Goal: Obtain resource: Download file/media

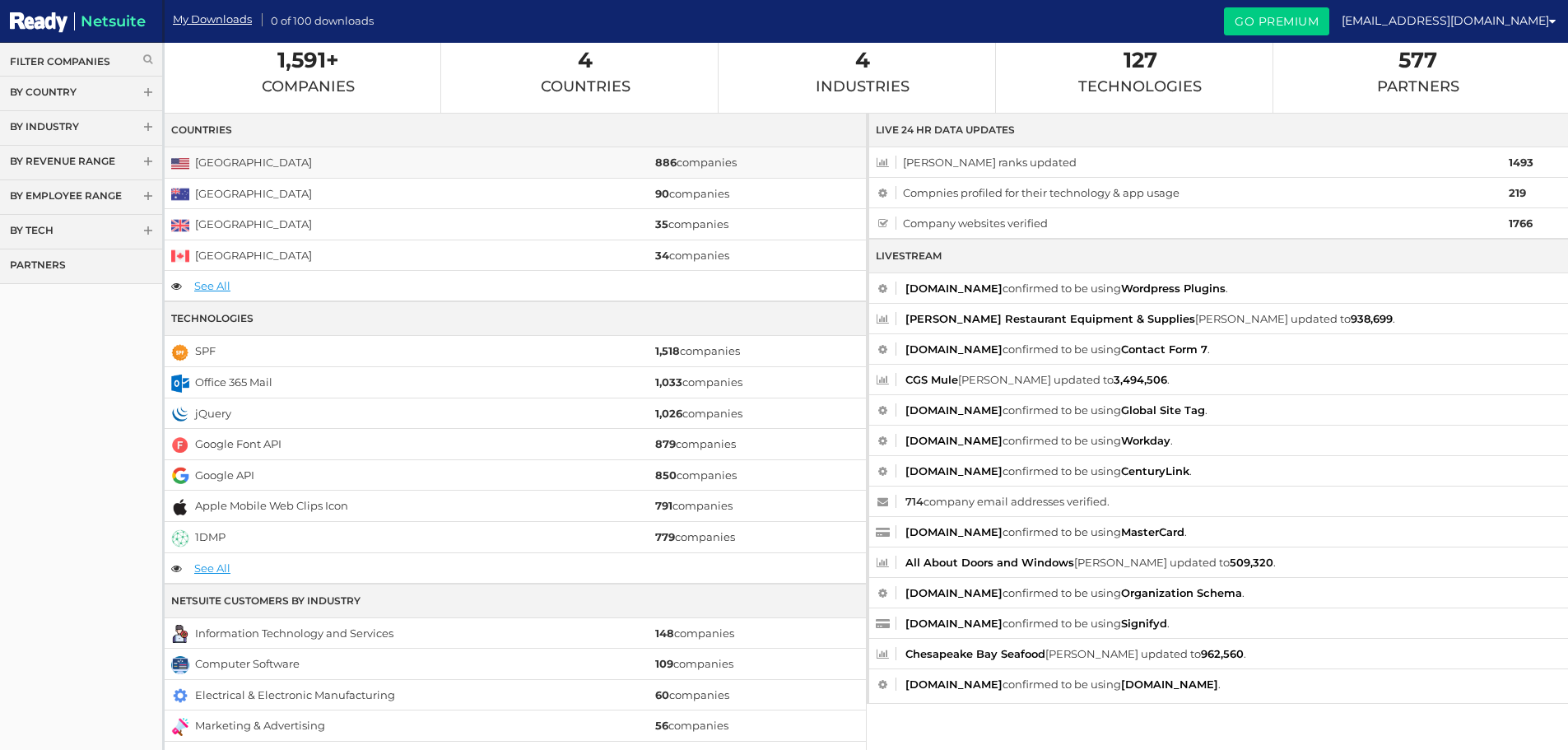
scroll to position [34, 0]
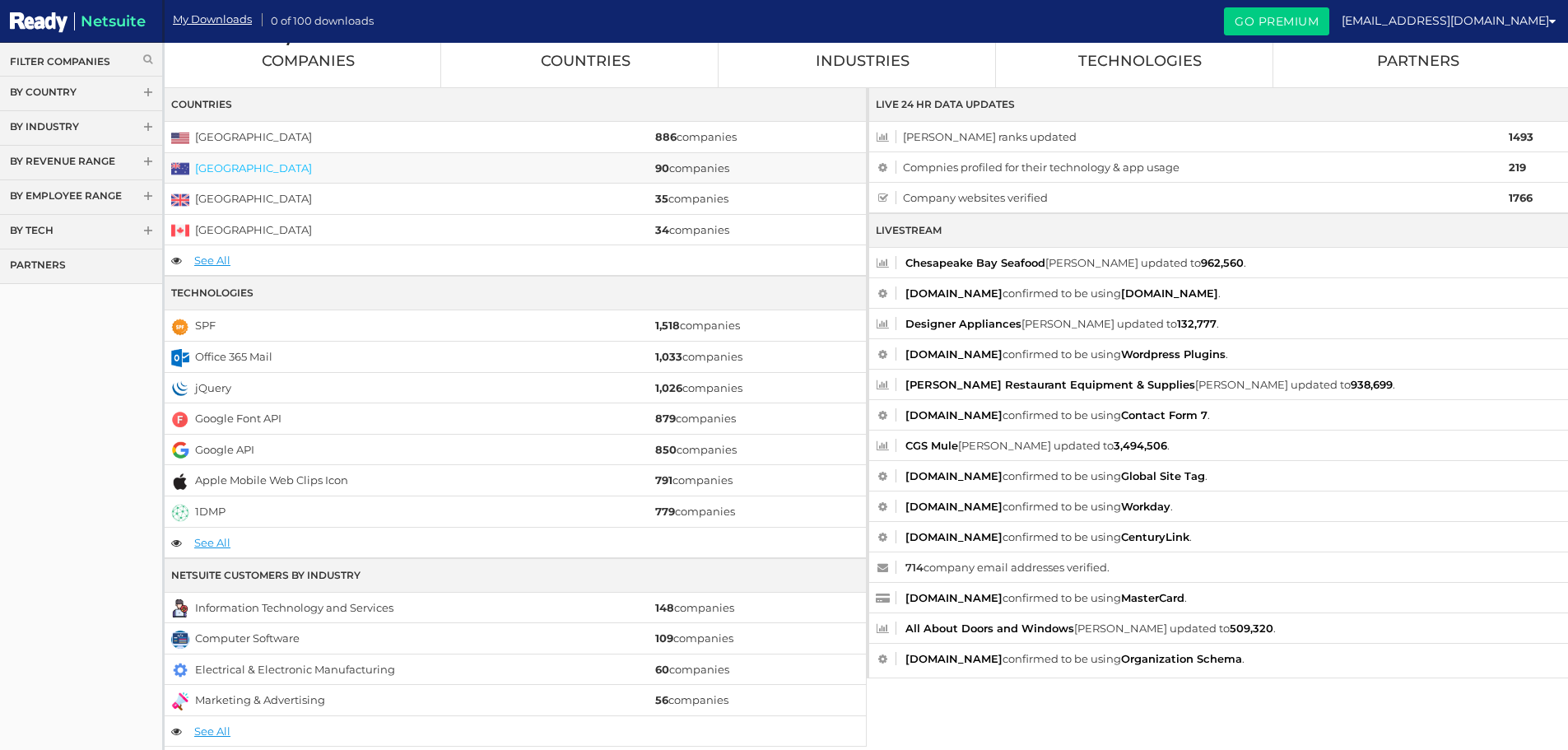
click at [229, 171] on link "[GEOGRAPHIC_DATA]" at bounding box center [253, 168] width 117 height 13
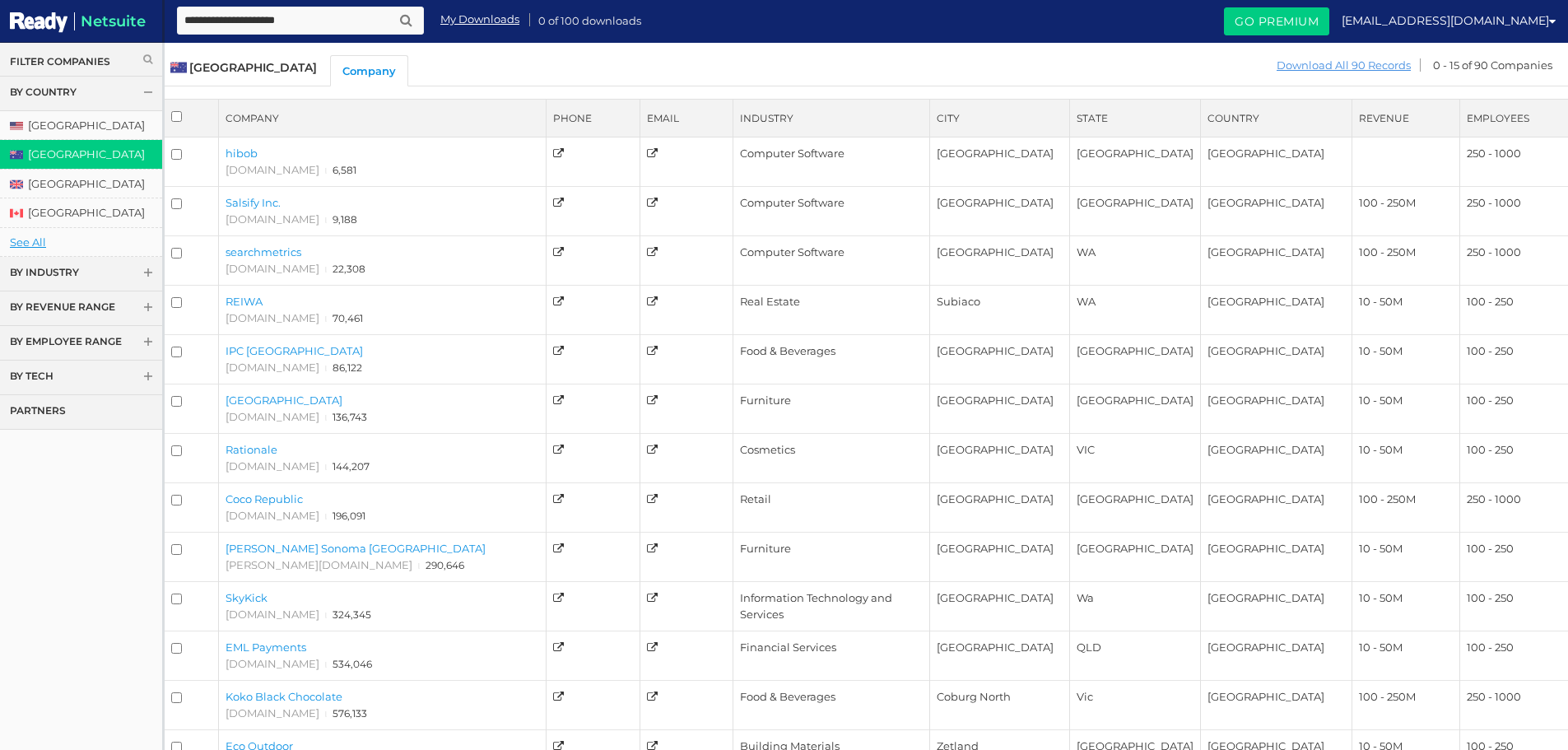
click at [1392, 64] on link "Download All 90 Records" at bounding box center [1344, 65] width 136 height 21
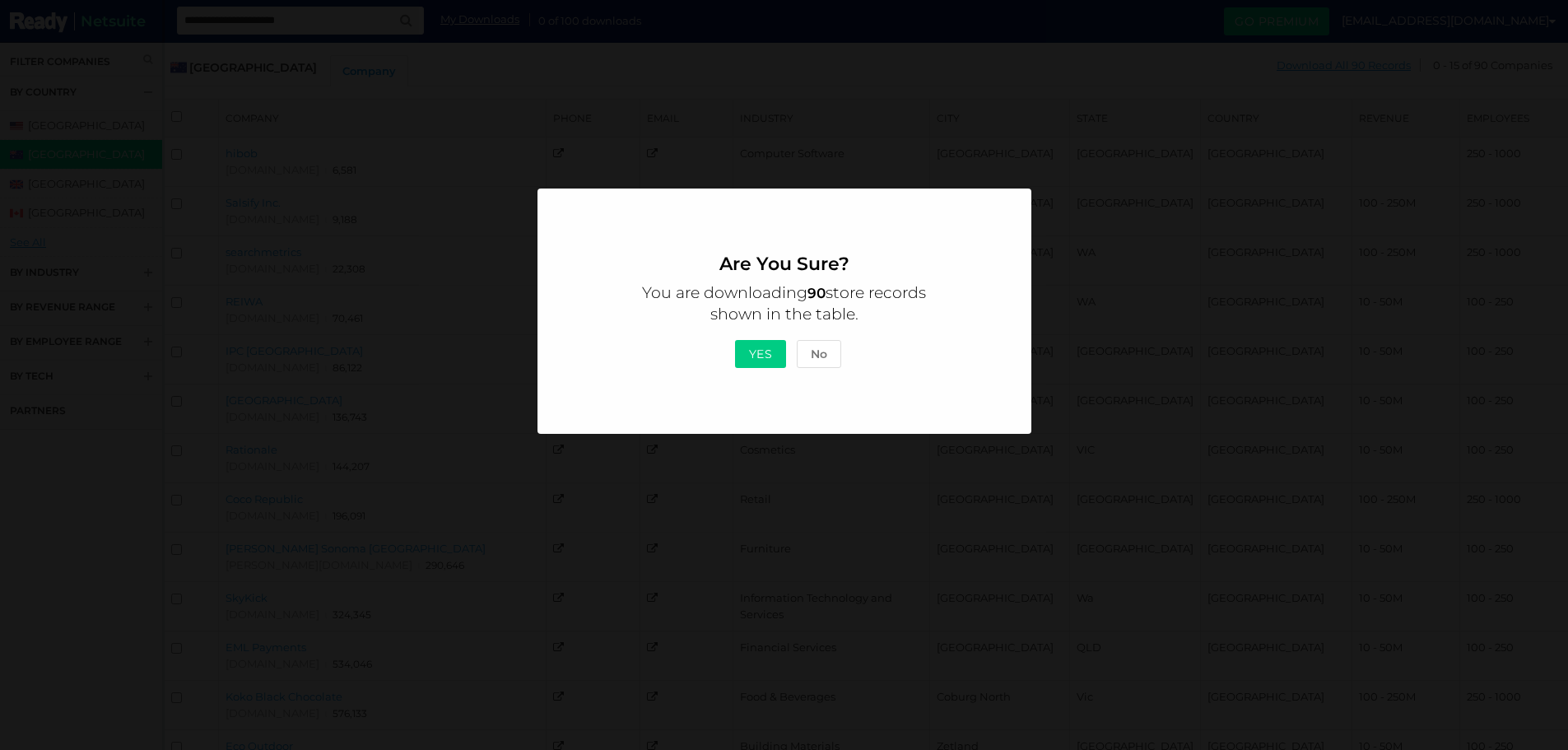
click at [766, 354] on button "Yes" at bounding box center [761, 354] width 52 height 28
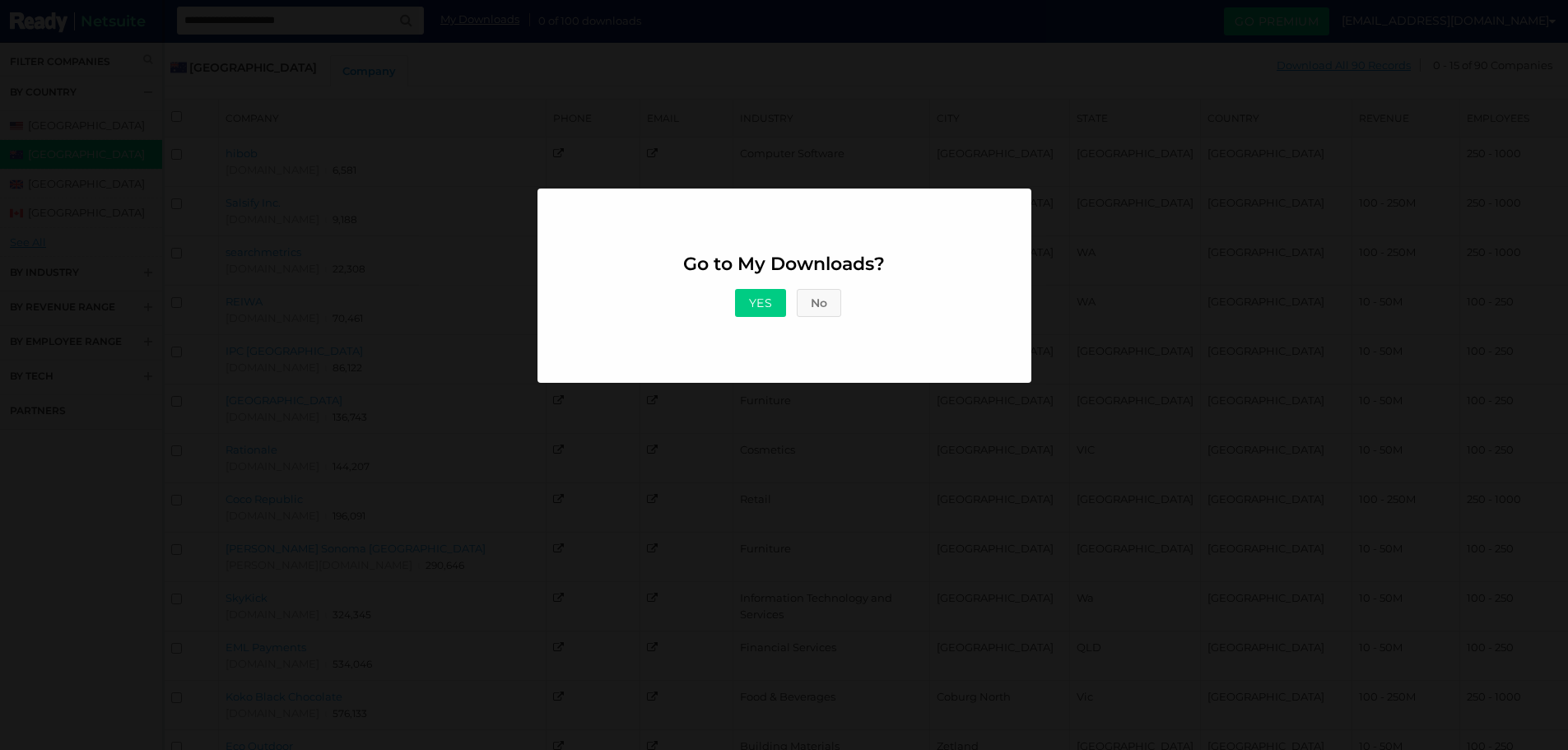
click at [815, 312] on button "No" at bounding box center [819, 303] width 45 height 28
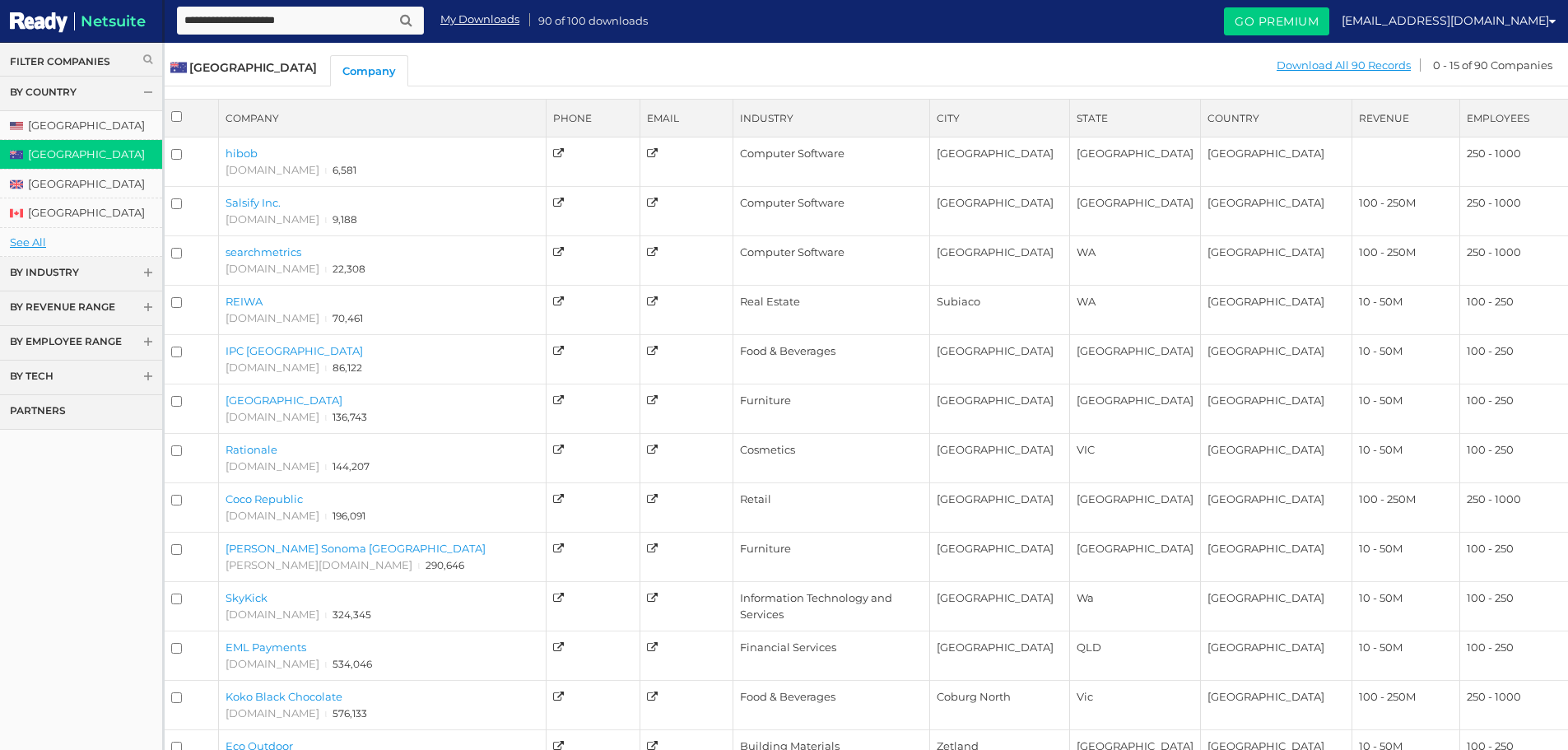
click at [147, 270] on span at bounding box center [148, 274] width 11 height 12
click at [22, 275] on link "See All" at bounding box center [81, 277] width 162 height 29
click at [1503, 116] on th "Employees" at bounding box center [1514, 118] width 109 height 38
click at [1389, 121] on th "Revenue" at bounding box center [1406, 118] width 107 height 38
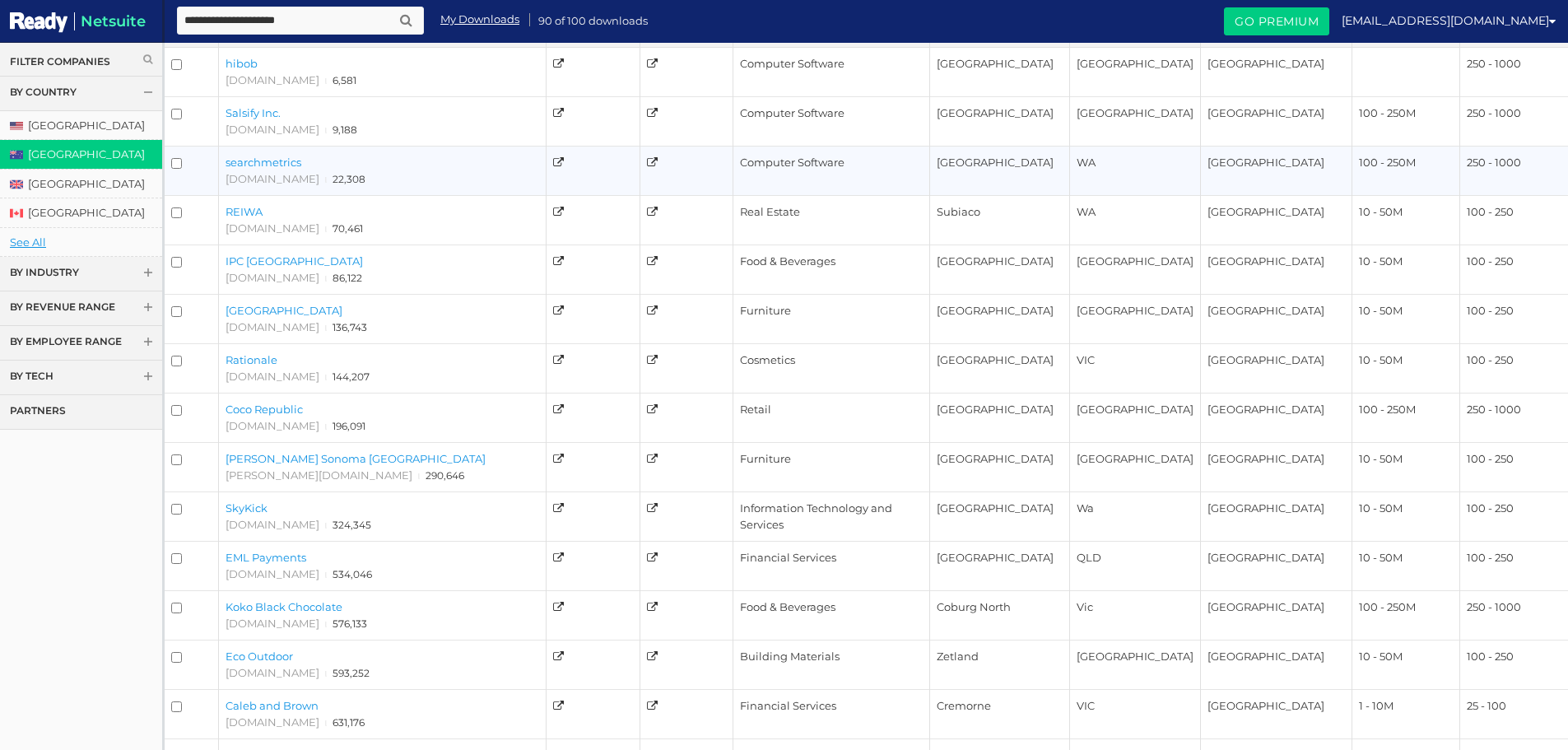
scroll to position [209, 0]
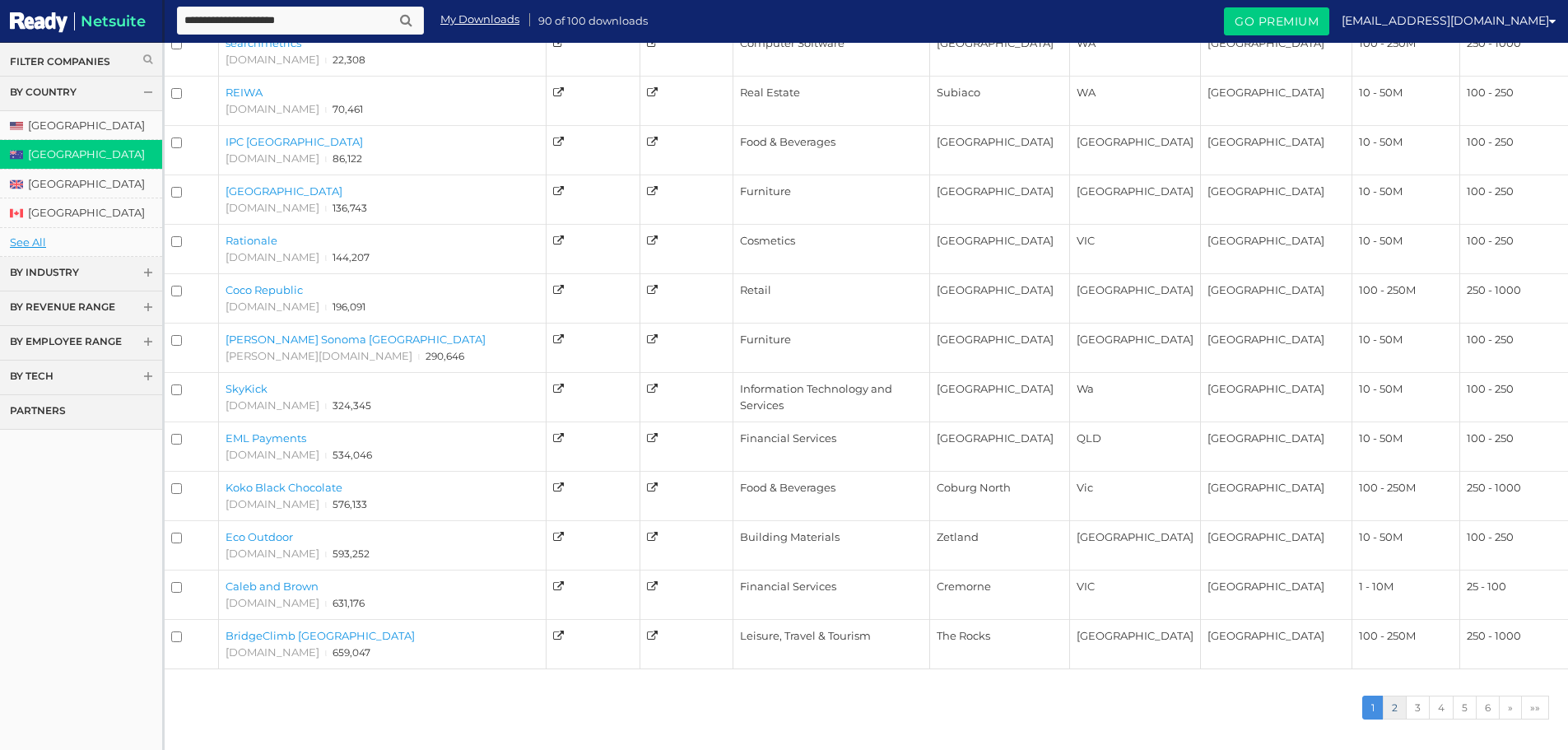
click at [1399, 713] on link "2" at bounding box center [1395, 708] width 24 height 24
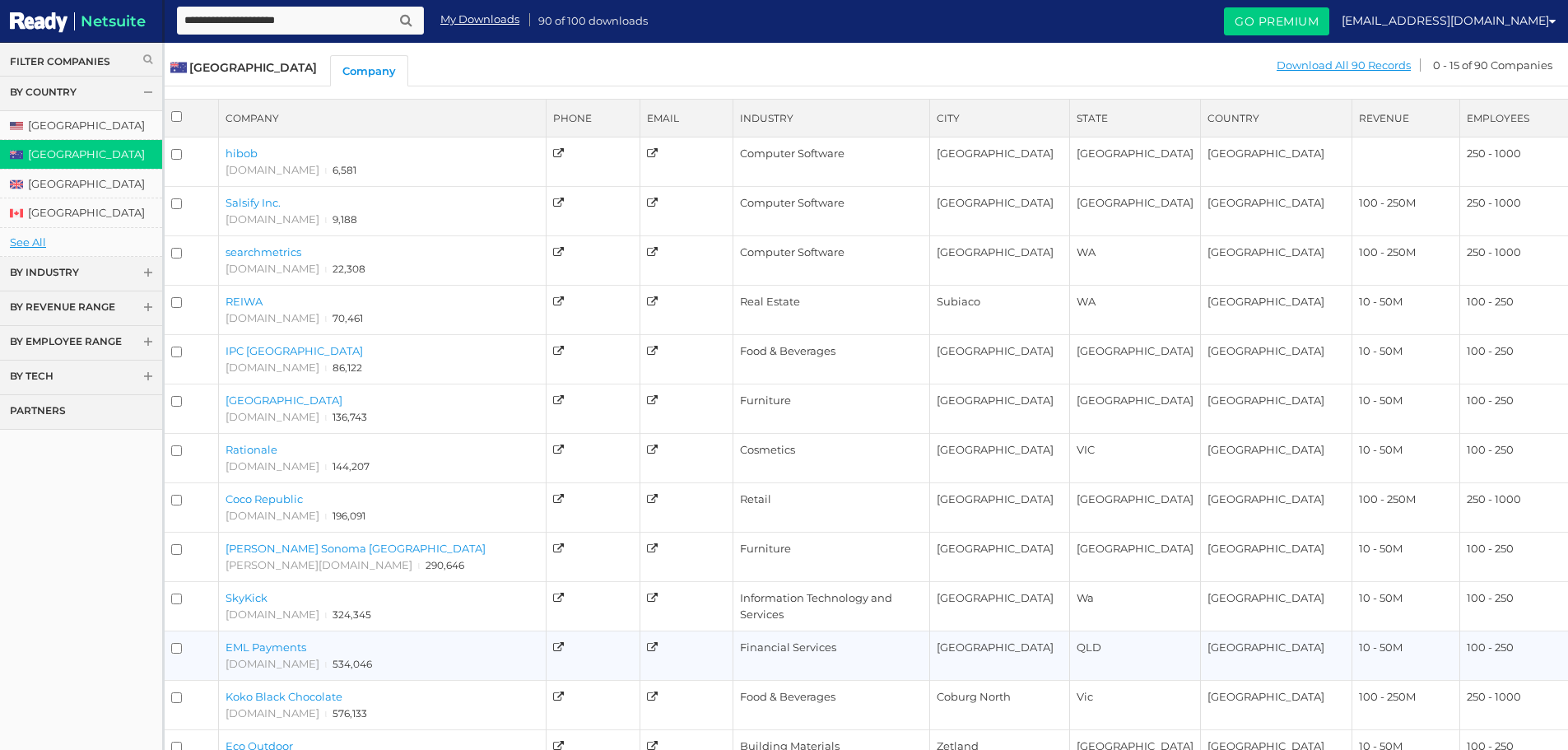
click at [275, 645] on link "EML Payments" at bounding box center [266, 647] width 80 height 13
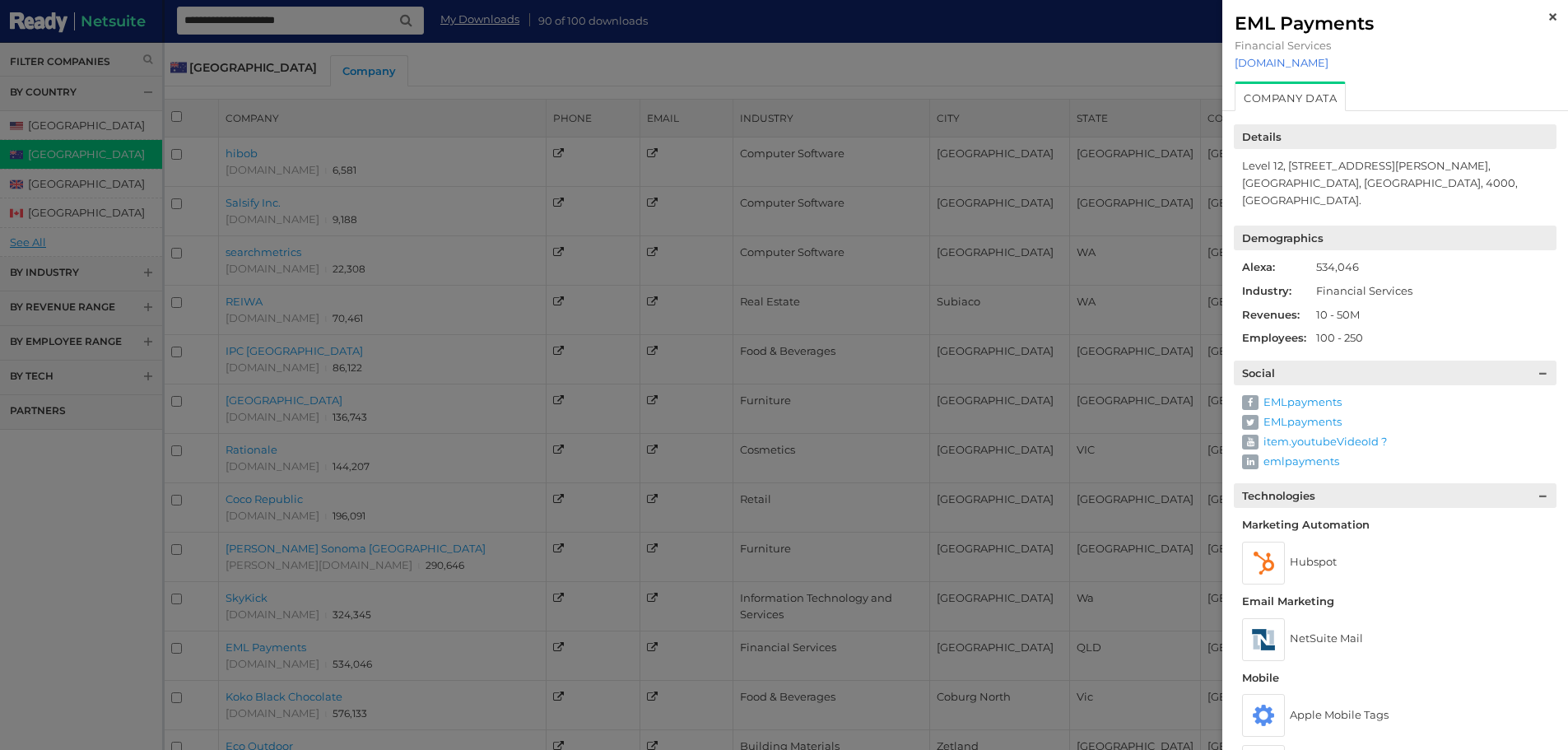
click at [1293, 60] on link "[DOMAIN_NAME]" at bounding box center [1395, 62] width 321 height 13
